Goal: Task Accomplishment & Management: Use online tool/utility

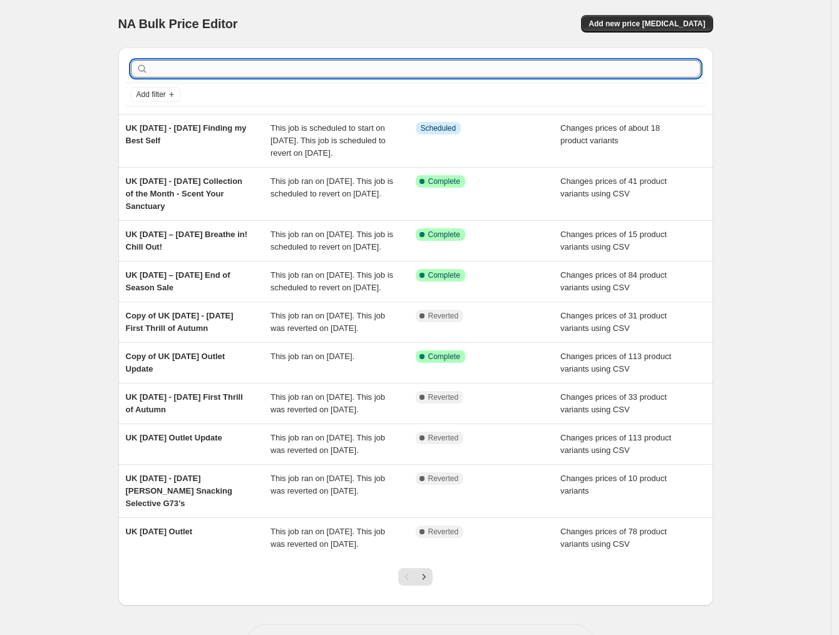
click at [439, 68] on input "text" at bounding box center [426, 69] width 550 height 18
type input "breathe"
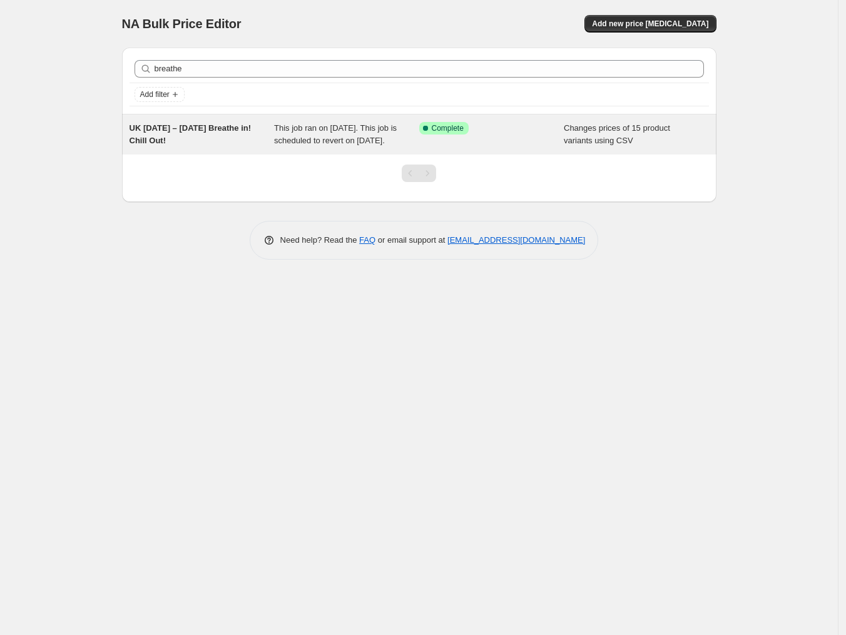
click at [208, 128] on span "UK September 1 – 30 Breathe in! Chill Out!" at bounding box center [191, 134] width 122 height 22
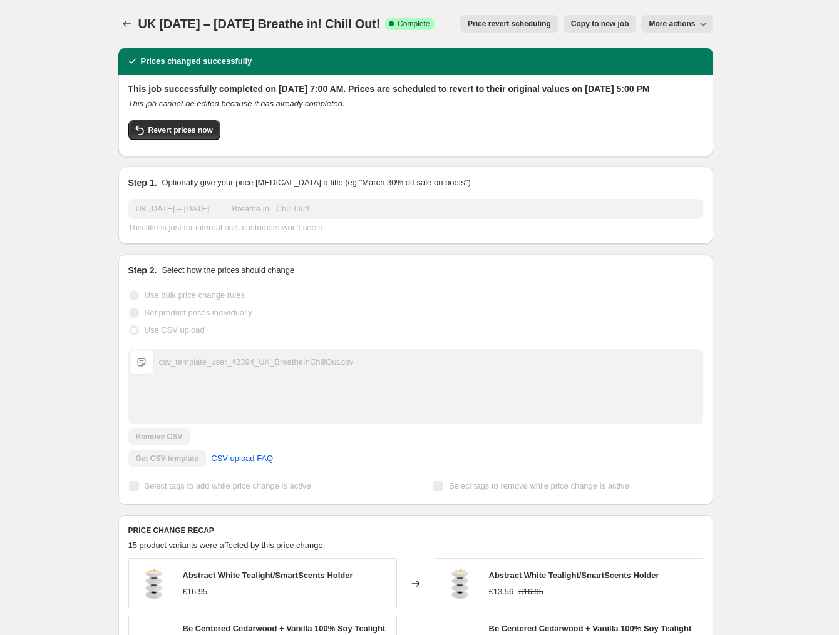
click at [408, 141] on div "Revert prices now" at bounding box center [415, 133] width 575 height 26
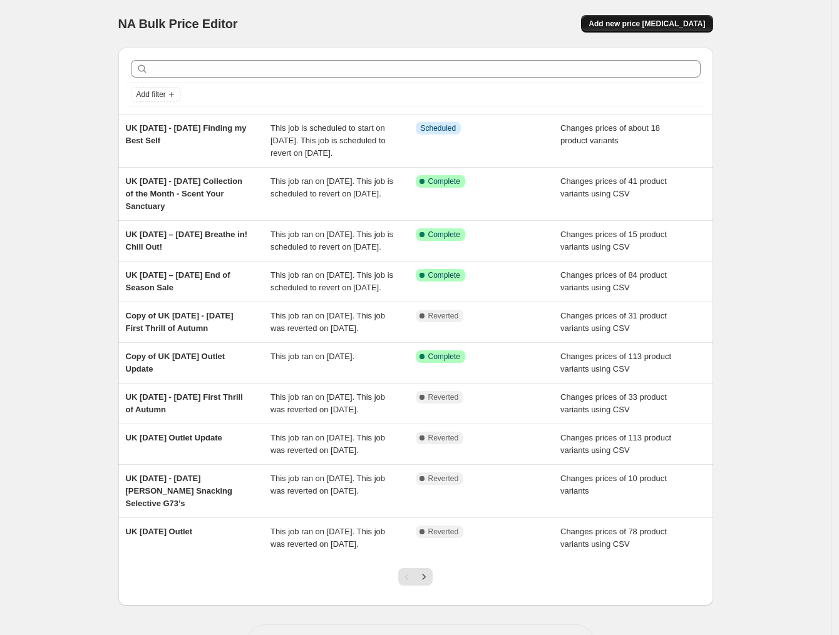
click at [632, 29] on button "Add new price change job" at bounding box center [646, 24] width 131 height 18
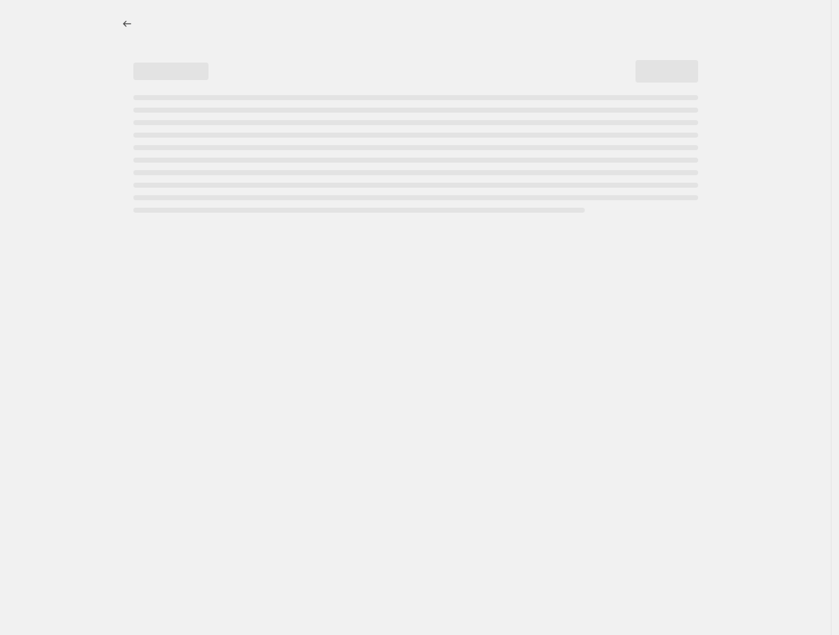
select select "percentage"
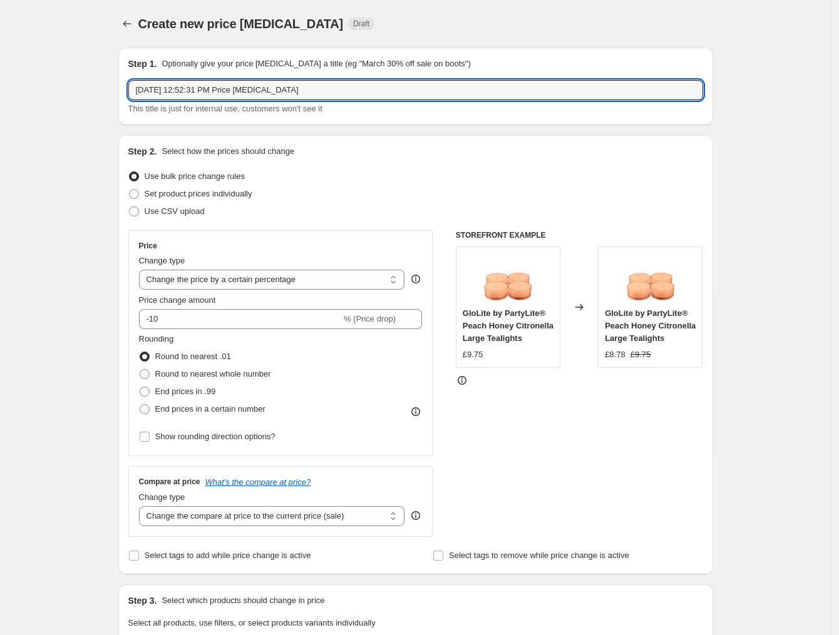
drag, startPoint x: 332, startPoint y: 83, endPoint x: 17, endPoint y: 95, distance: 315.0
click at [17, 95] on div "Create new price change job. This page is ready Create new price change job Dra…" at bounding box center [415, 627] width 831 height 1255
paste input "22nd - 30th September Creating Mystical & Magical Moments!"
type input "UK 22nd - 30th September Creating Mystical & Magical Moments!"
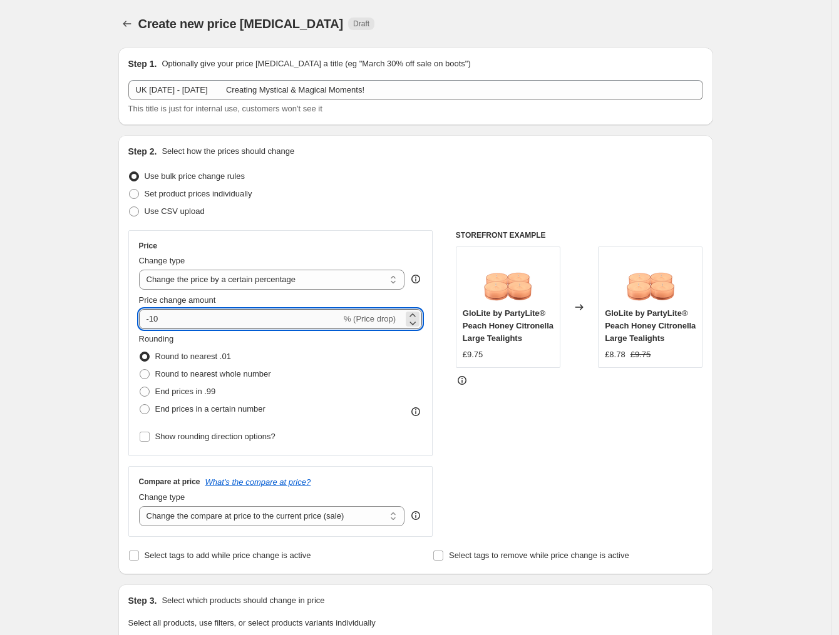
click at [227, 318] on input "-10" at bounding box center [240, 319] width 202 height 20
type input "-1"
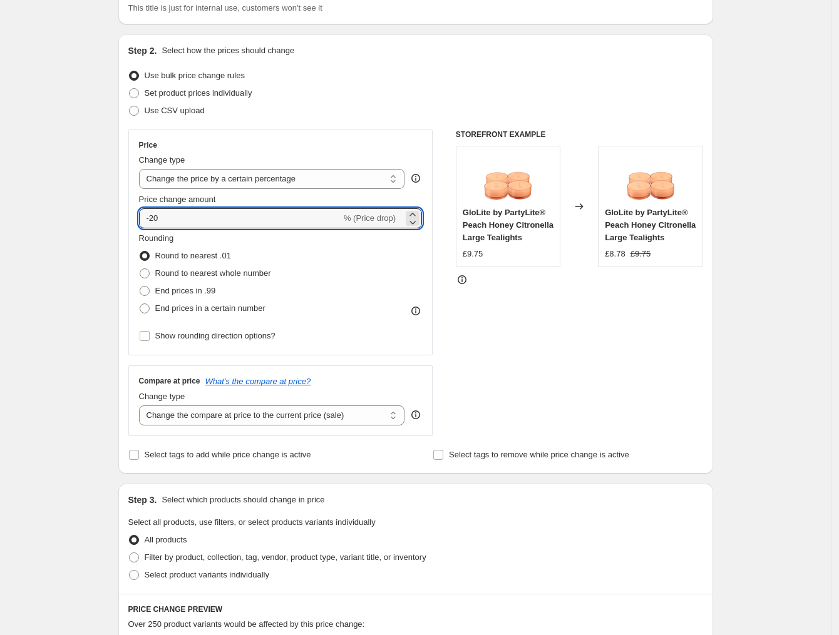
scroll to position [235, 0]
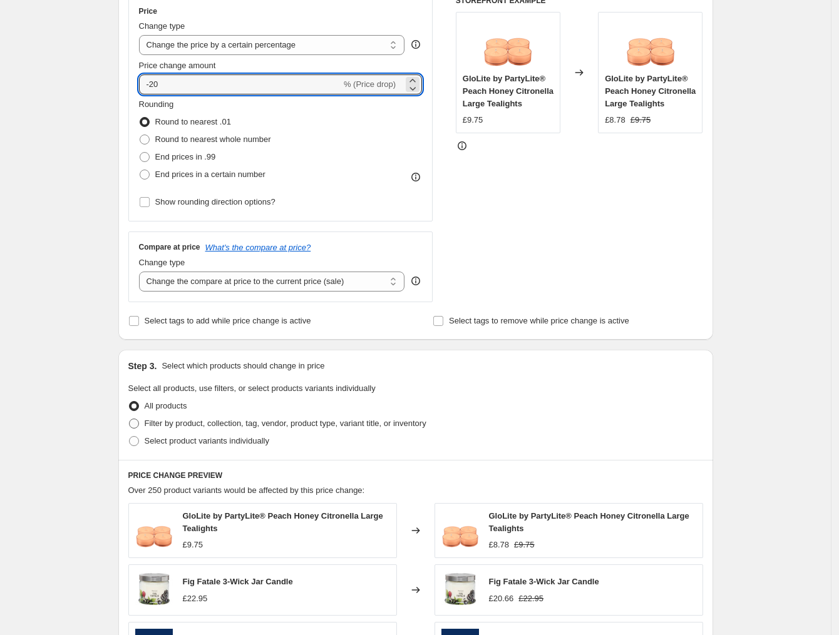
type input "-20"
click at [139, 426] on span at bounding box center [134, 424] width 10 height 10
click at [130, 419] on input "Filter by product, collection, tag, vendor, product type, variant title, or inv…" at bounding box center [129, 419] width 1 height 1
radio input "true"
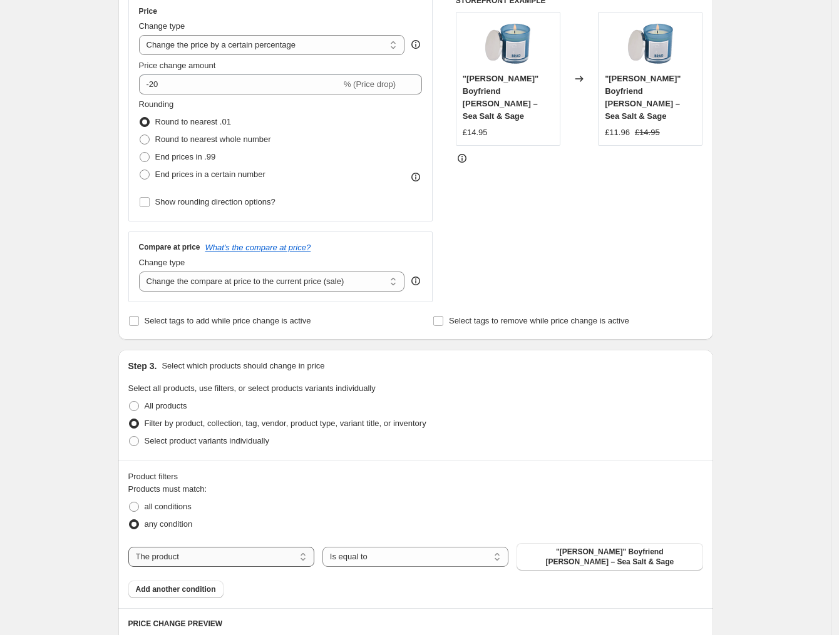
click at [235, 555] on select "The product The product's collection The product's tag The product's vendor The…" at bounding box center [221, 557] width 186 height 20
select select "collection"
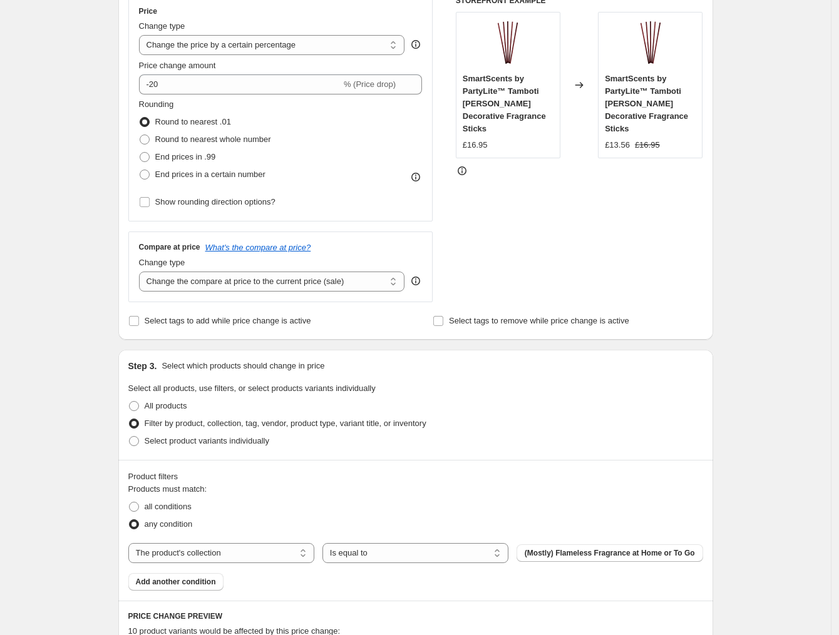
click at [557, 551] on span "(Mostly) Flameless Fragrance at Home or To Go" at bounding box center [610, 553] width 170 height 10
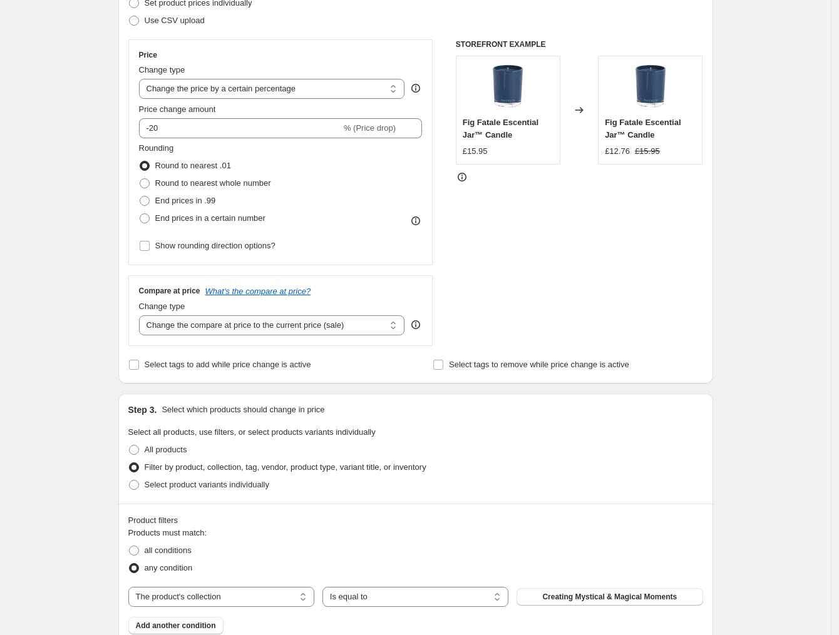
scroll to position [78, 0]
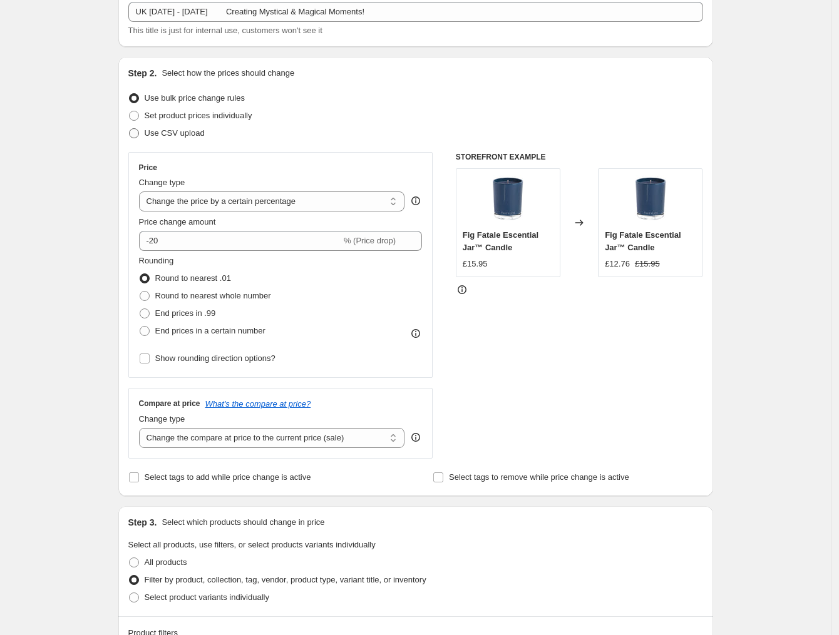
click at [135, 136] on span at bounding box center [134, 133] width 10 height 10
click at [130, 129] on input "Use CSV upload" at bounding box center [129, 128] width 1 height 1
radio input "true"
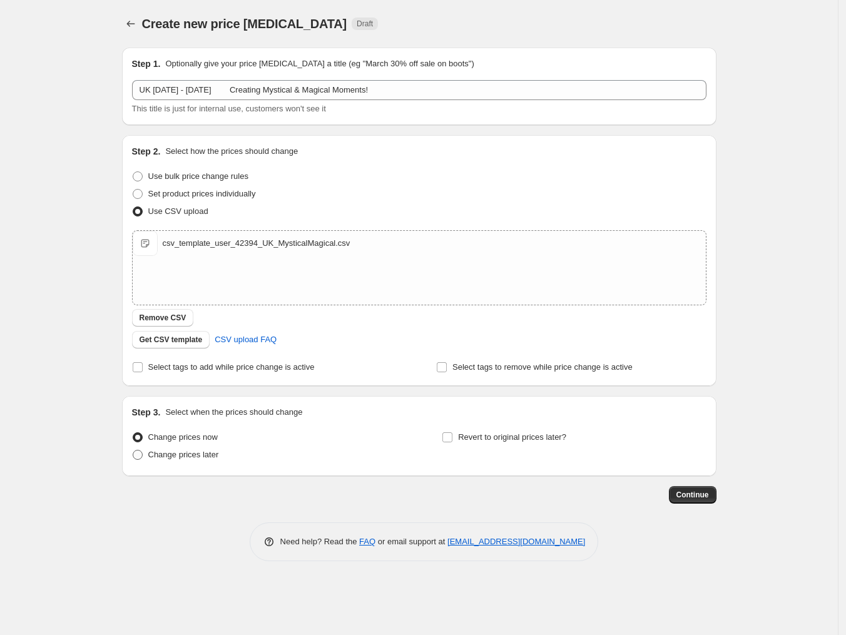
click at [170, 456] on span "Change prices later" at bounding box center [183, 454] width 71 height 9
click at [133, 451] on input "Change prices later" at bounding box center [133, 450] width 1 height 1
radio input "true"
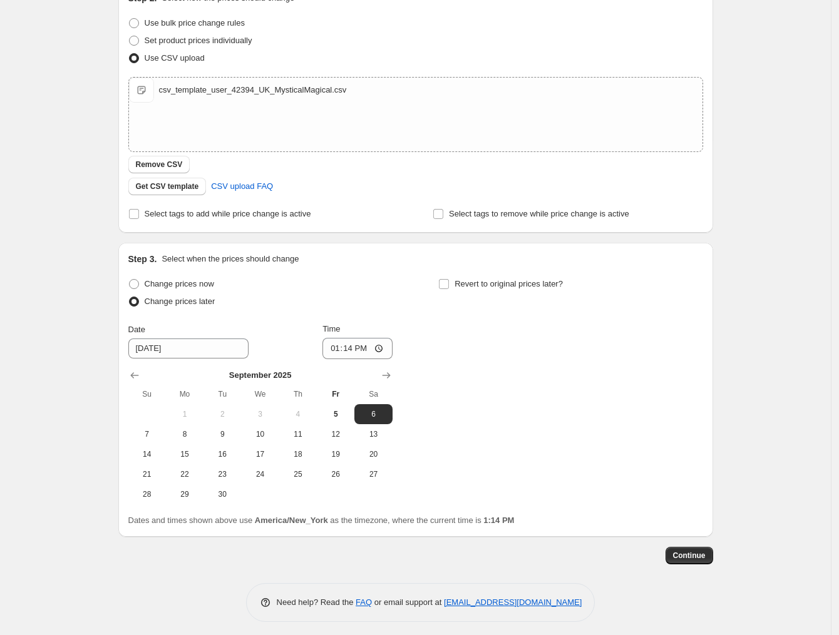
scroll to position [156, 0]
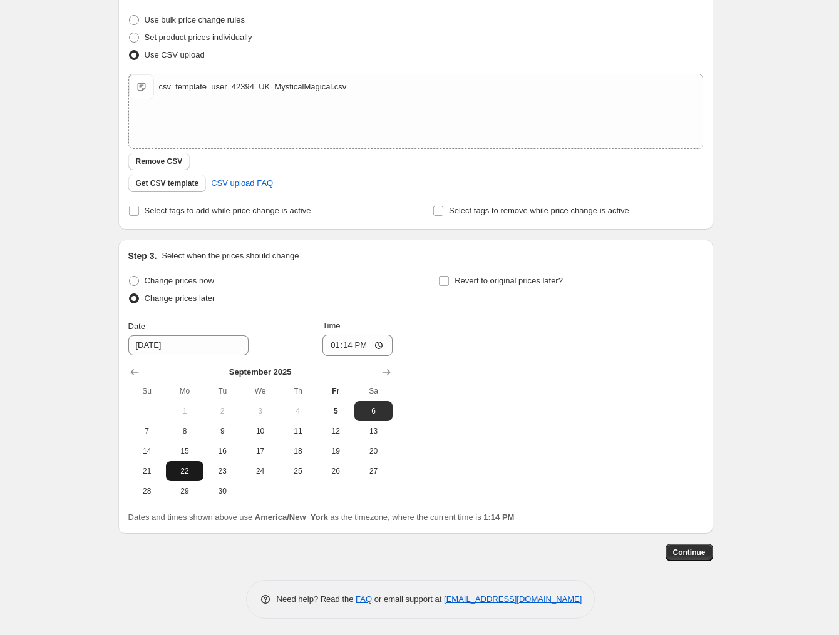
click at [195, 463] on button "22" at bounding box center [185, 471] width 38 height 20
type input "9/22/2025"
click at [333, 343] on input "13:14" at bounding box center [357, 345] width 70 height 21
type input "08:00"
click at [443, 280] on input "Revert to original prices later?" at bounding box center [444, 281] width 10 height 10
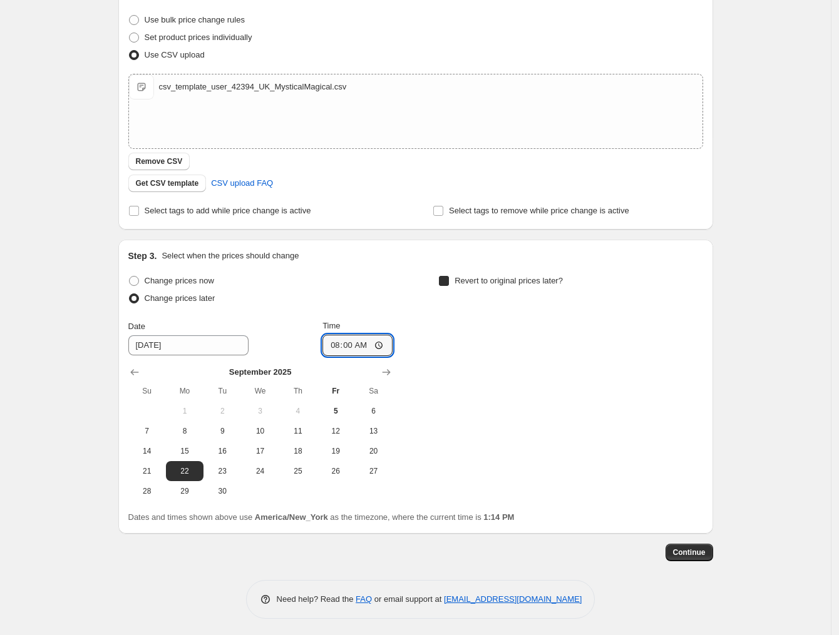
checkbox input "true"
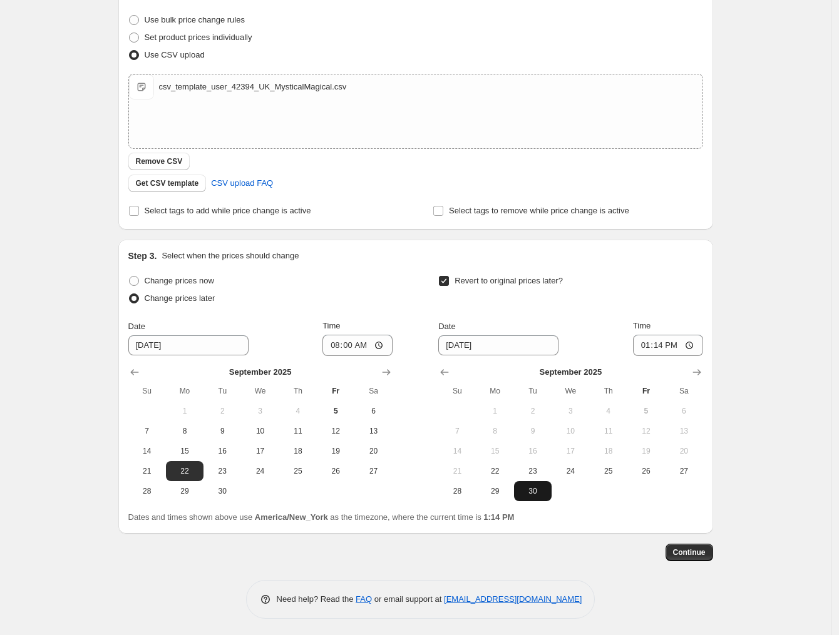
click at [535, 493] on span "30" at bounding box center [533, 491] width 28 height 10
type input "9/30/2025"
click at [642, 341] on input "13:14" at bounding box center [668, 345] width 70 height 21
type input "17:00"
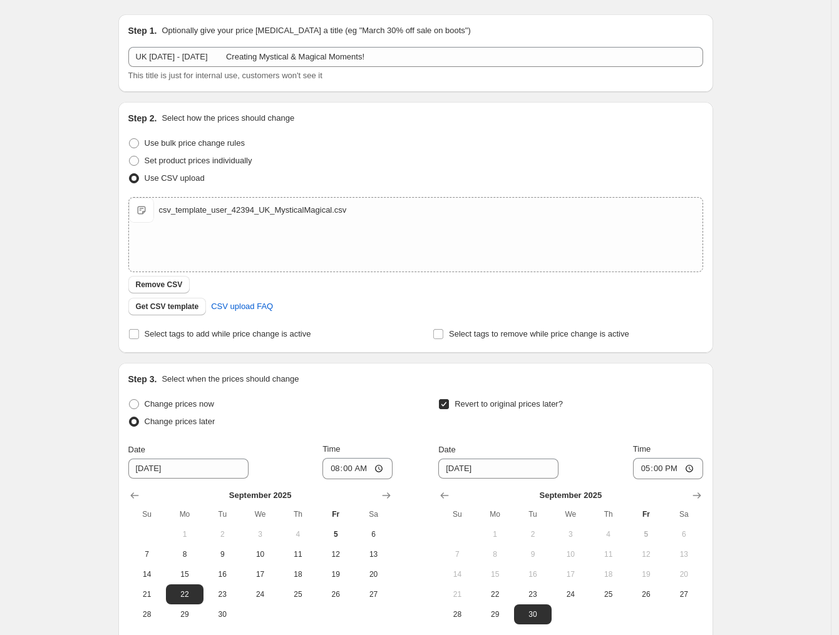
scroll to position [0, 0]
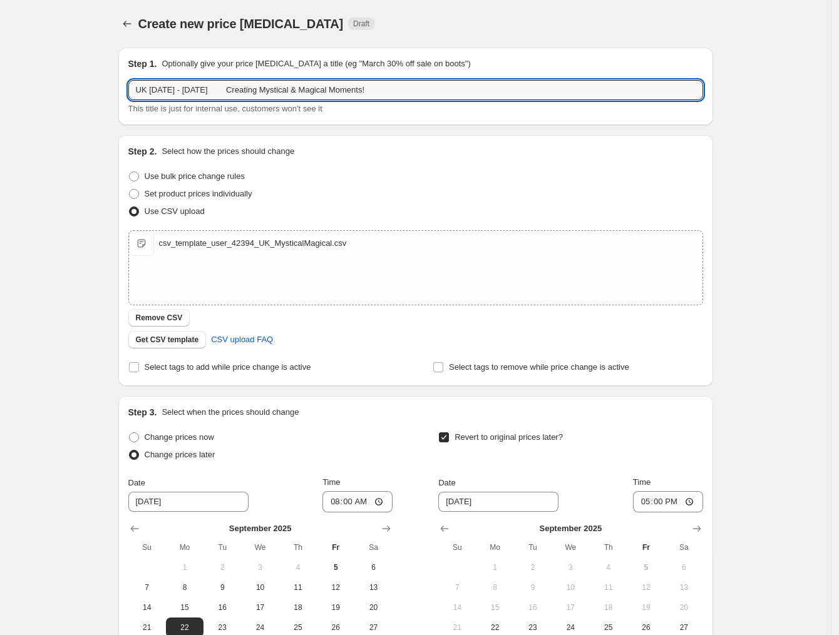
drag, startPoint x: 414, startPoint y: 91, endPoint x: 101, endPoint y: 87, distance: 313.6
click at [98, 86] on div "Create new price change job. This page is ready Create new price change job Dra…" at bounding box center [415, 397] width 831 height 794
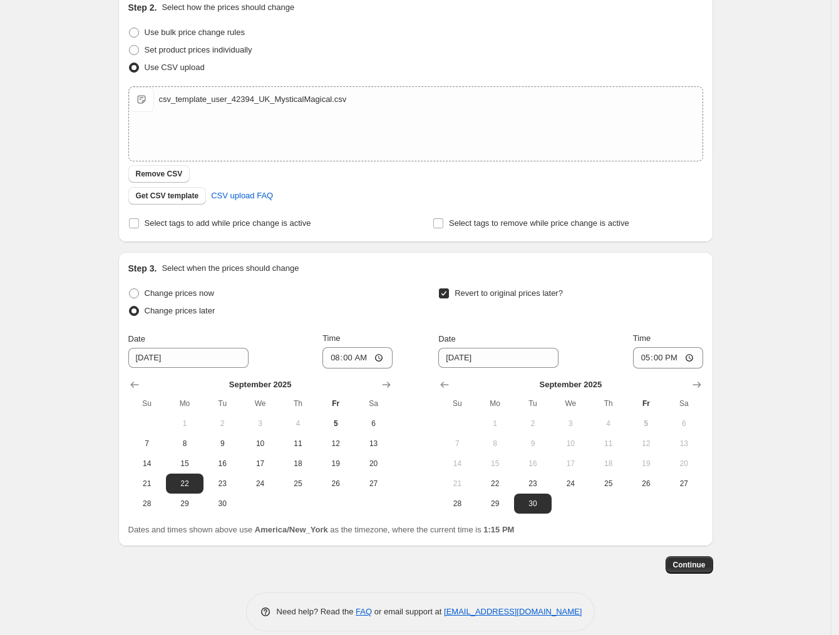
scroll to position [158, 0]
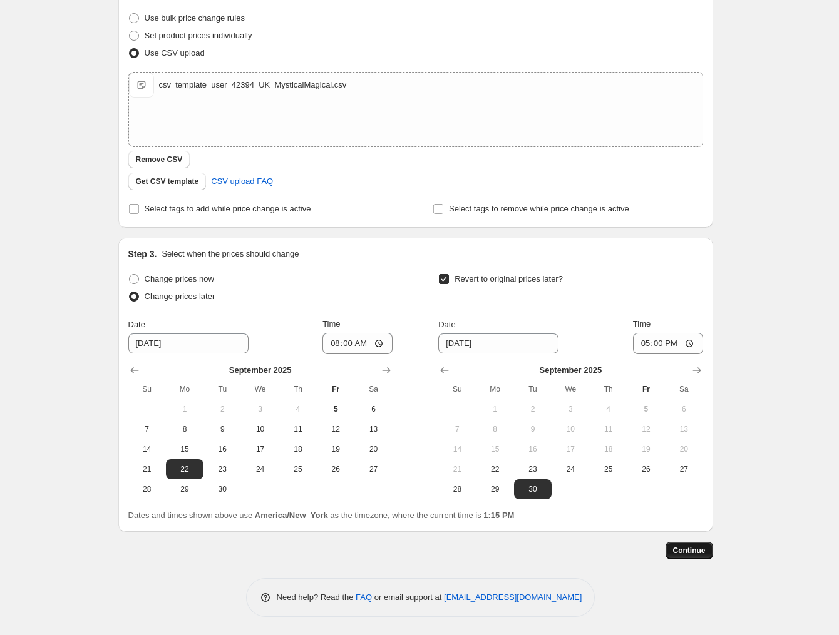
click at [702, 542] on button "Continue" at bounding box center [689, 551] width 48 height 18
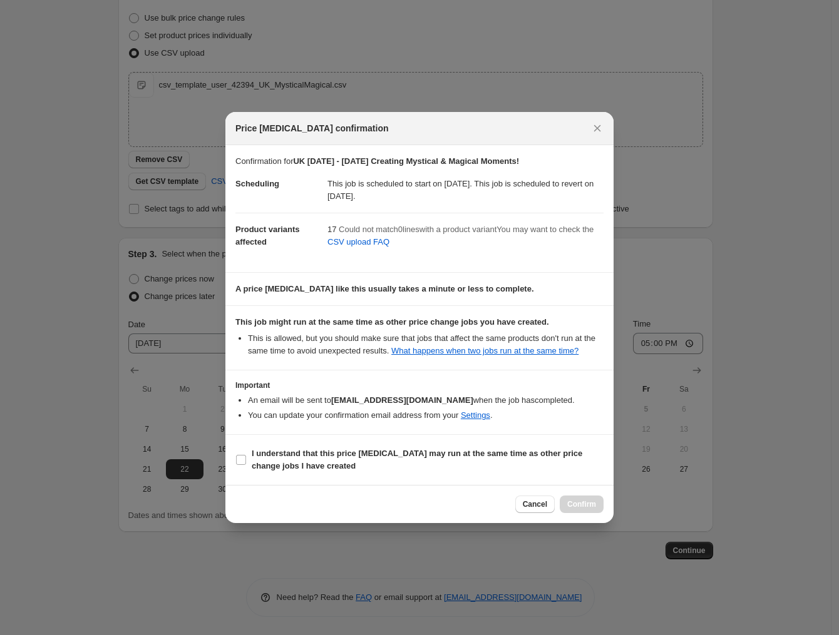
drag, startPoint x: 361, startPoint y: 454, endPoint x: 501, endPoint y: 494, distance: 145.8
click at [361, 454] on b "I understand that this price change job may run at the same time as other price…" at bounding box center [417, 460] width 330 height 22
click at [246, 455] on input "I understand that this price change job may run at the same time as other price…" at bounding box center [241, 460] width 10 height 10
checkbox input "true"
click at [582, 504] on span "Confirm" at bounding box center [581, 504] width 29 height 10
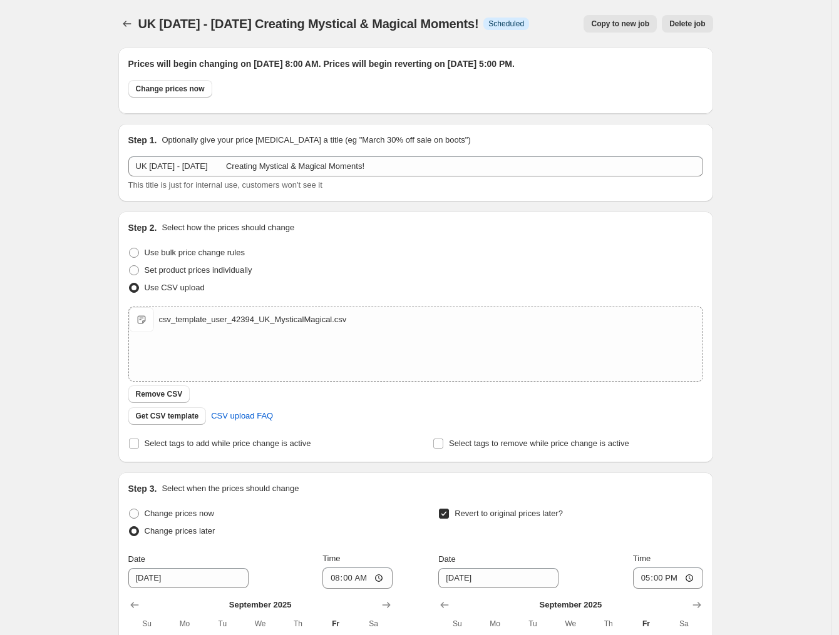
scroll to position [158, 0]
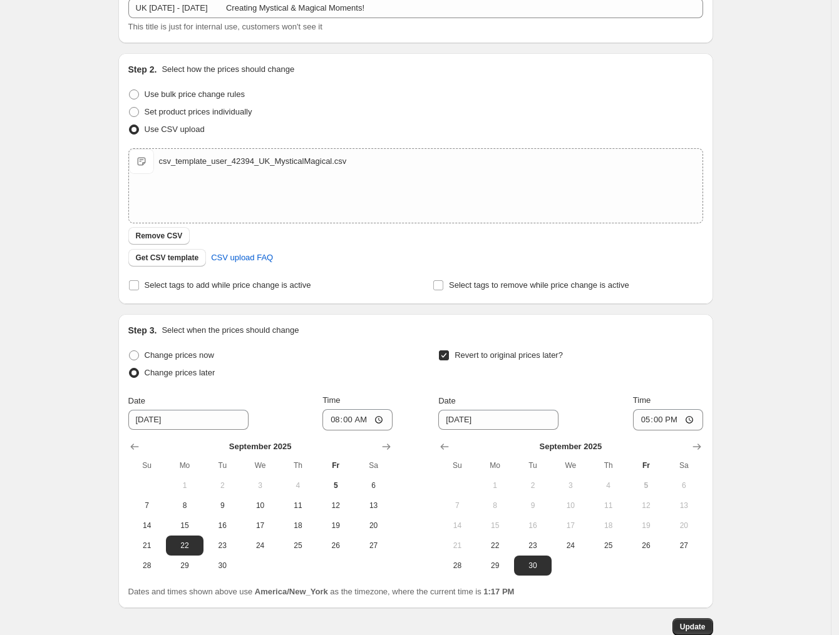
drag, startPoint x: 78, startPoint y: 56, endPoint x: 286, endPoint y: 255, distance: 287.7
click at [78, 56] on div "UK 22nd - 30th September Creating Mystical & Magical Moments!. This page is rea…" at bounding box center [415, 277] width 831 height 871
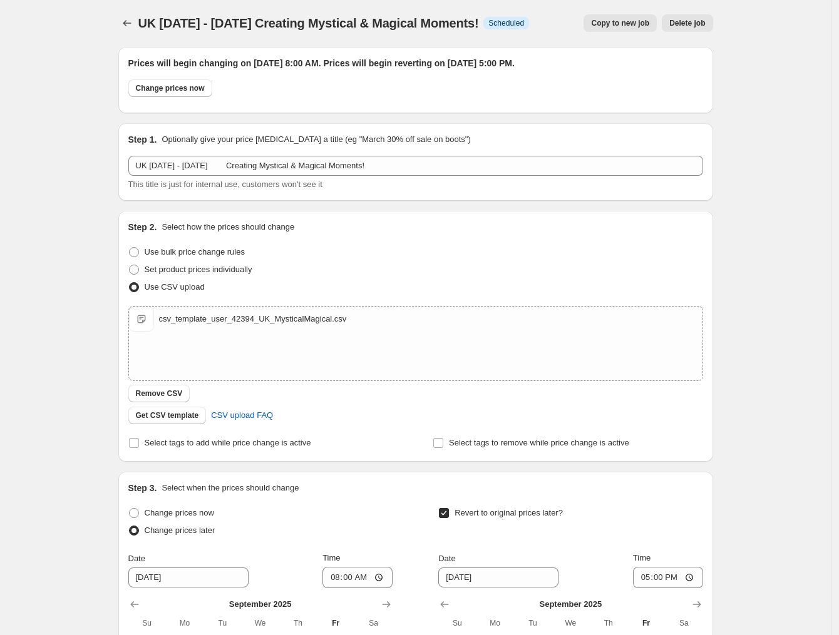
scroll to position [0, 0]
click at [129, 19] on icon "Price change jobs" at bounding box center [127, 24] width 13 height 13
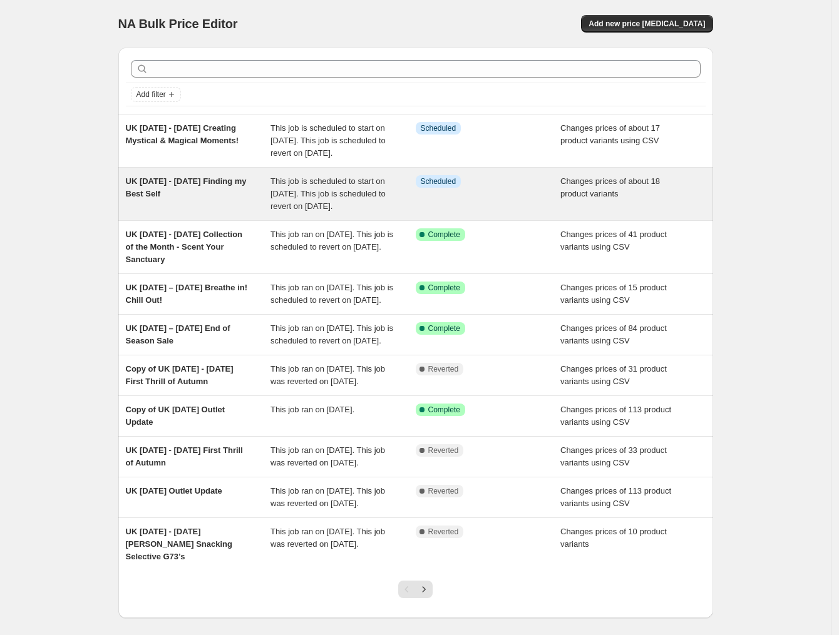
click at [192, 198] on span "UK 12th - 21st September Finding my Best Self" at bounding box center [186, 188] width 121 height 22
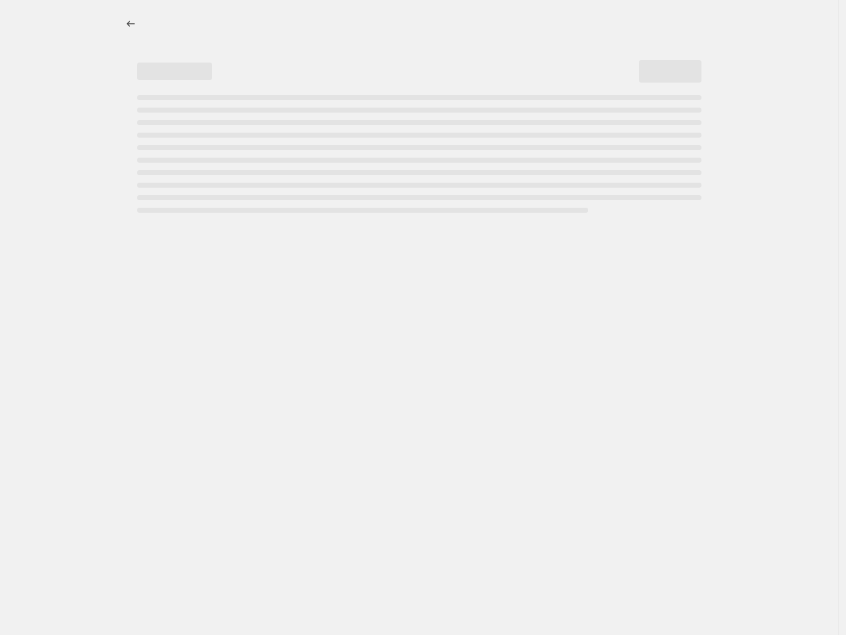
select select "collection"
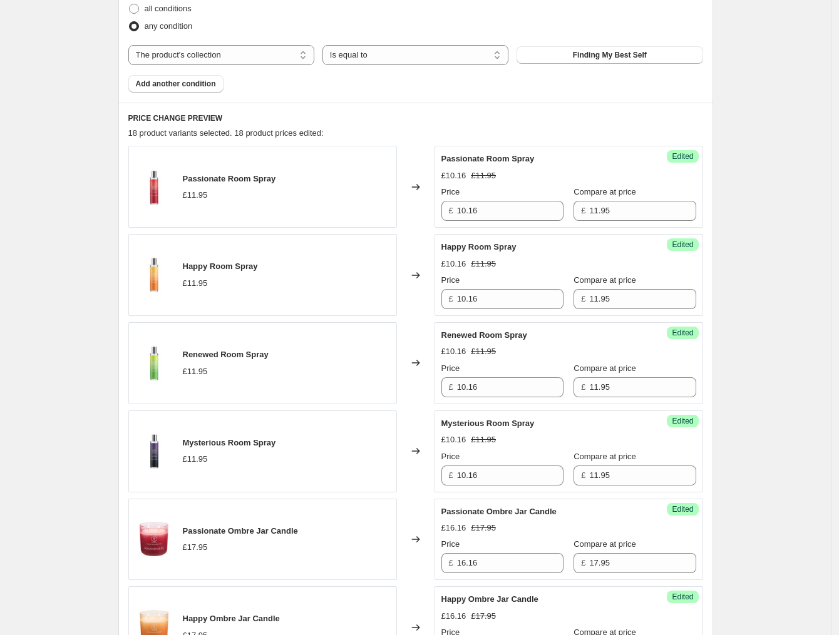
scroll to position [313, 0]
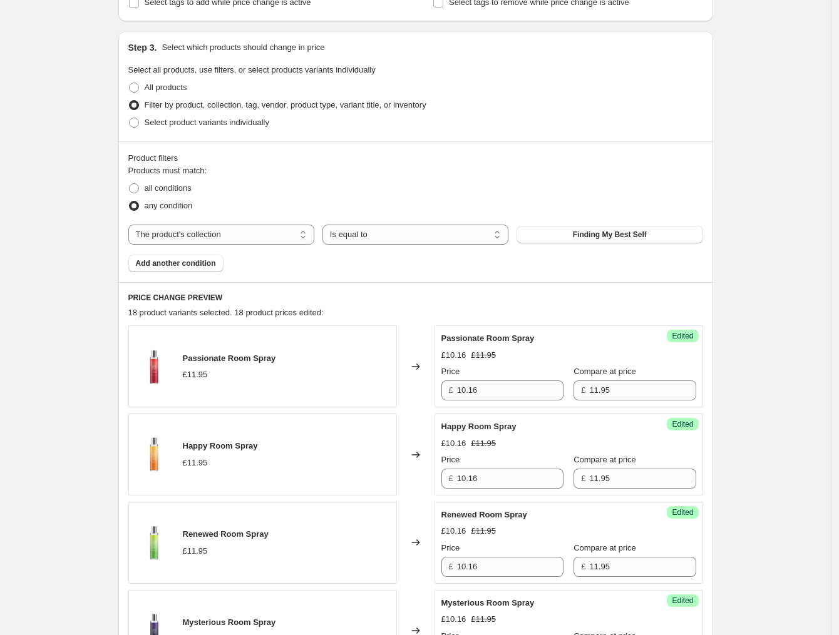
click at [554, 103] on div "Filter by product, collection, tag, vendor, product type, variant title, or inv…" at bounding box center [415, 105] width 575 height 18
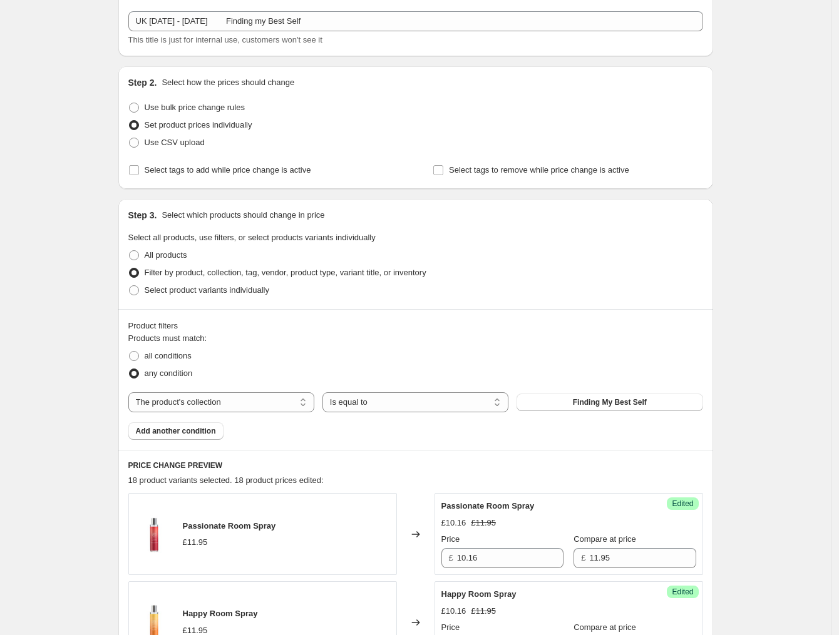
scroll to position [0, 0]
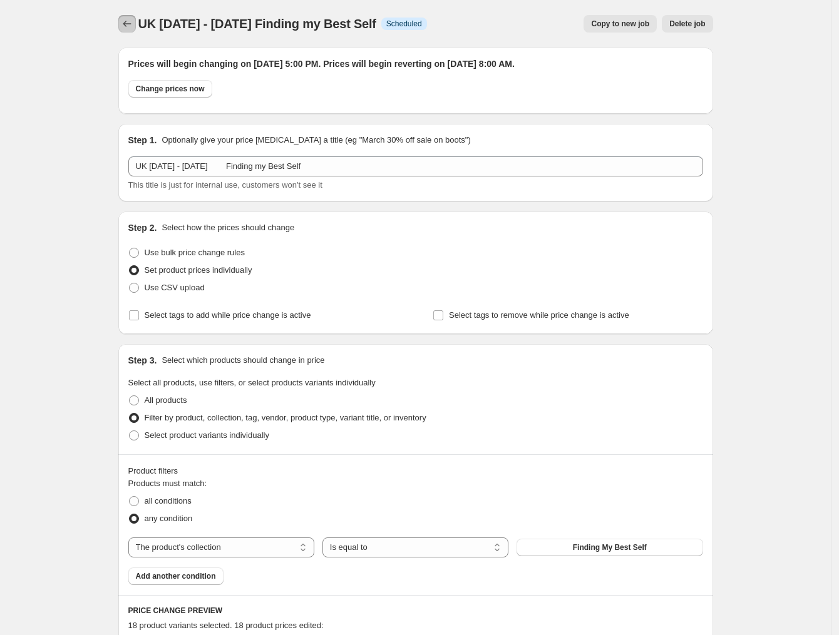
click at [133, 26] on icon "Price change jobs" at bounding box center [127, 24] width 13 height 13
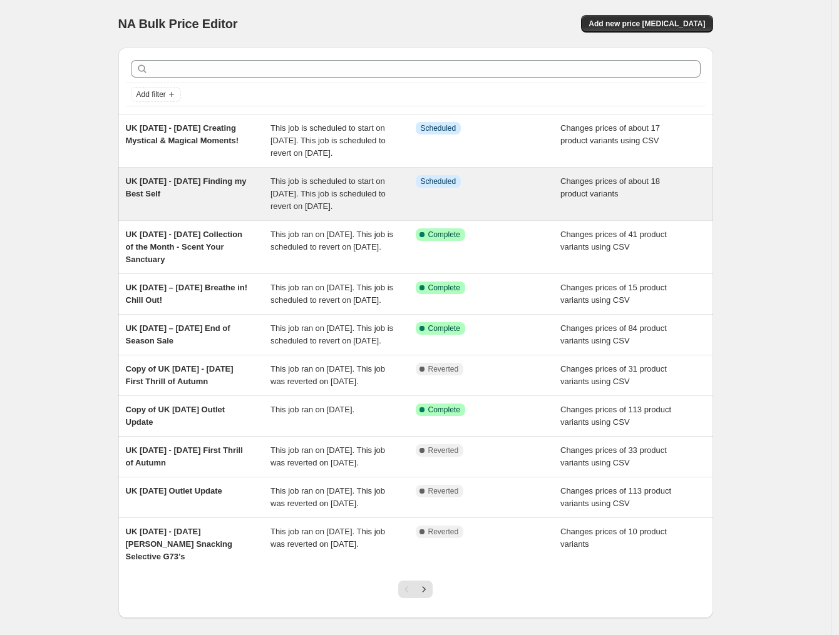
click at [173, 198] on span "UK 12th - 21st September Finding my Best Self" at bounding box center [186, 188] width 121 height 22
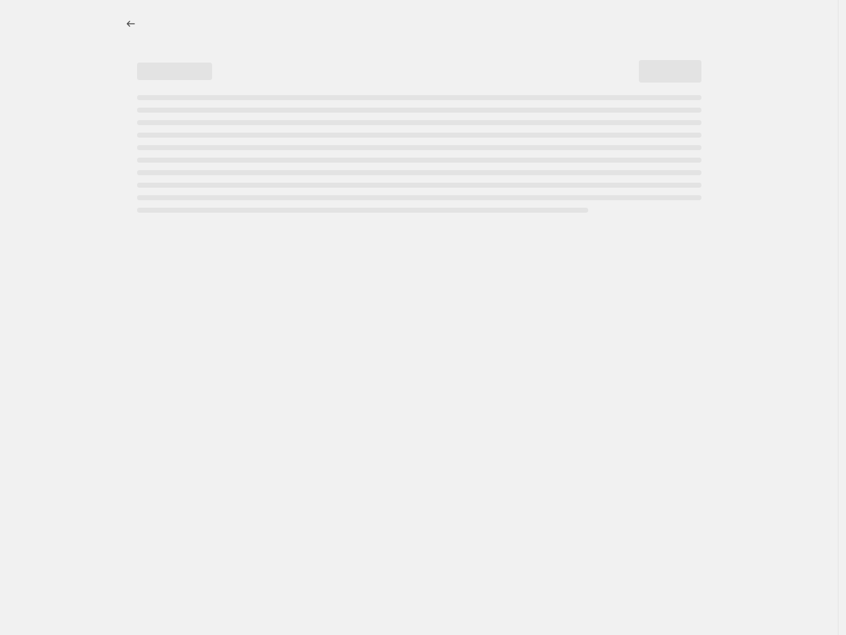
select select "collection"
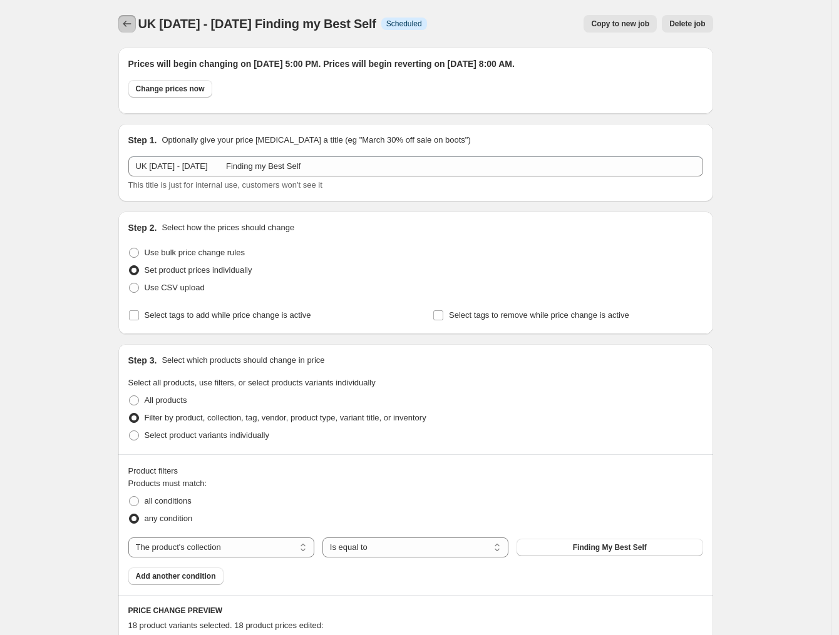
click at [121, 27] on button "Price change jobs" at bounding box center [127, 24] width 18 height 18
